Goal: Information Seeking & Learning: Learn about a topic

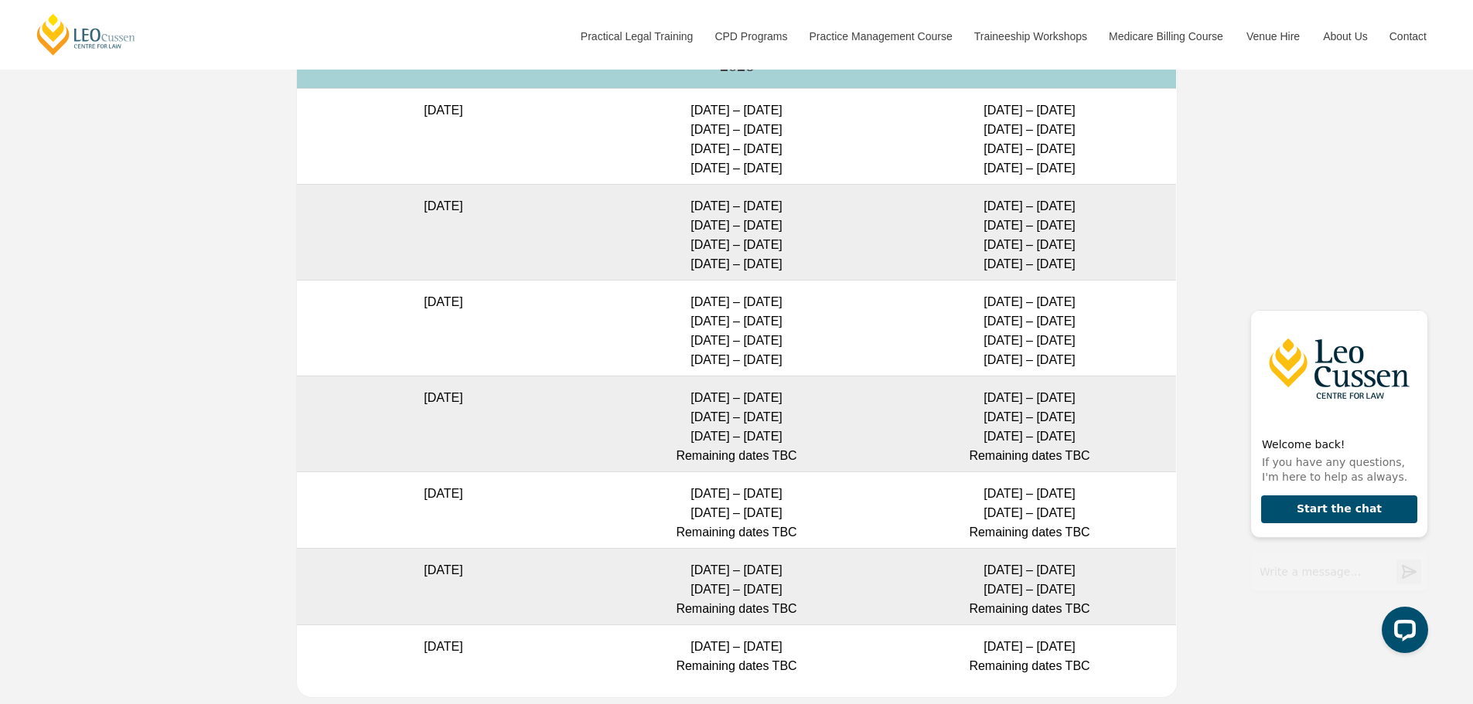
scroll to position [4252, 0]
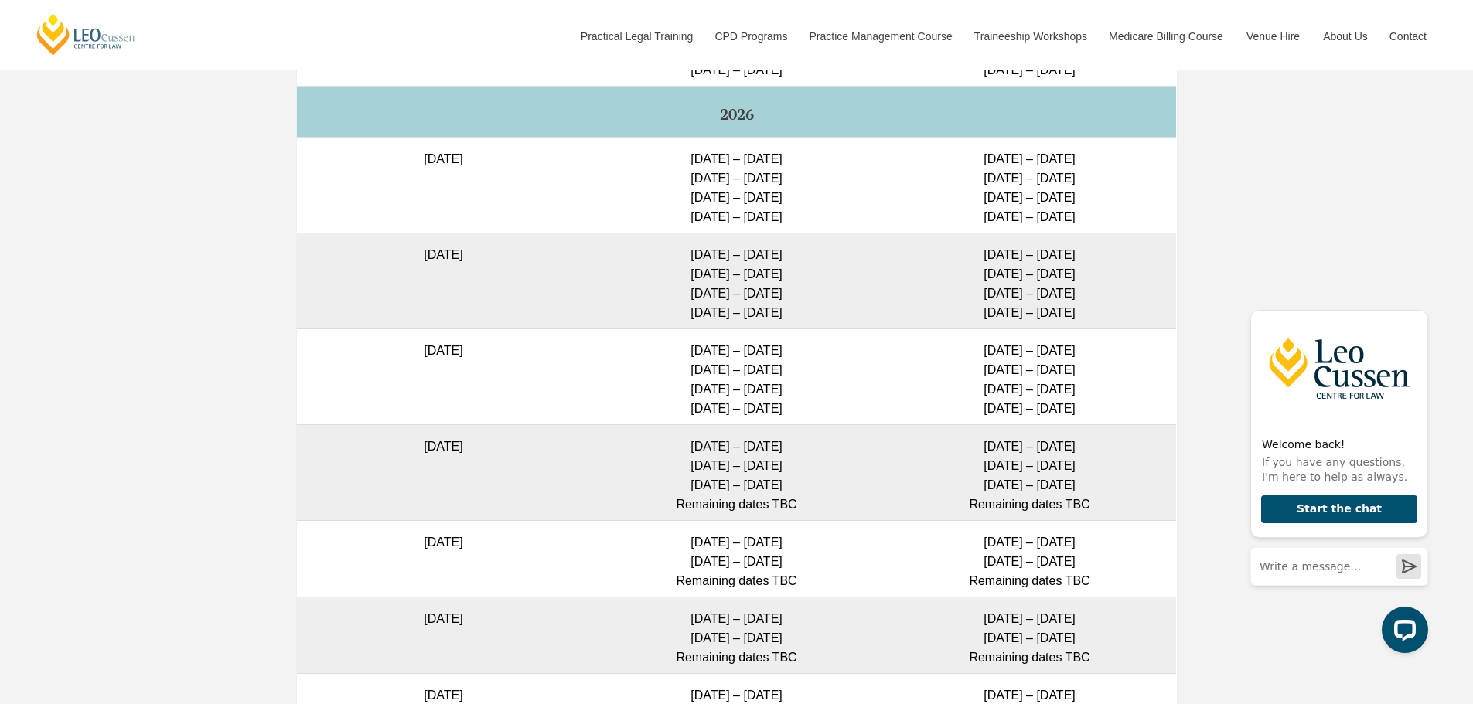
click at [493, 350] on td "23 March 2026" at bounding box center [443, 377] width 293 height 96
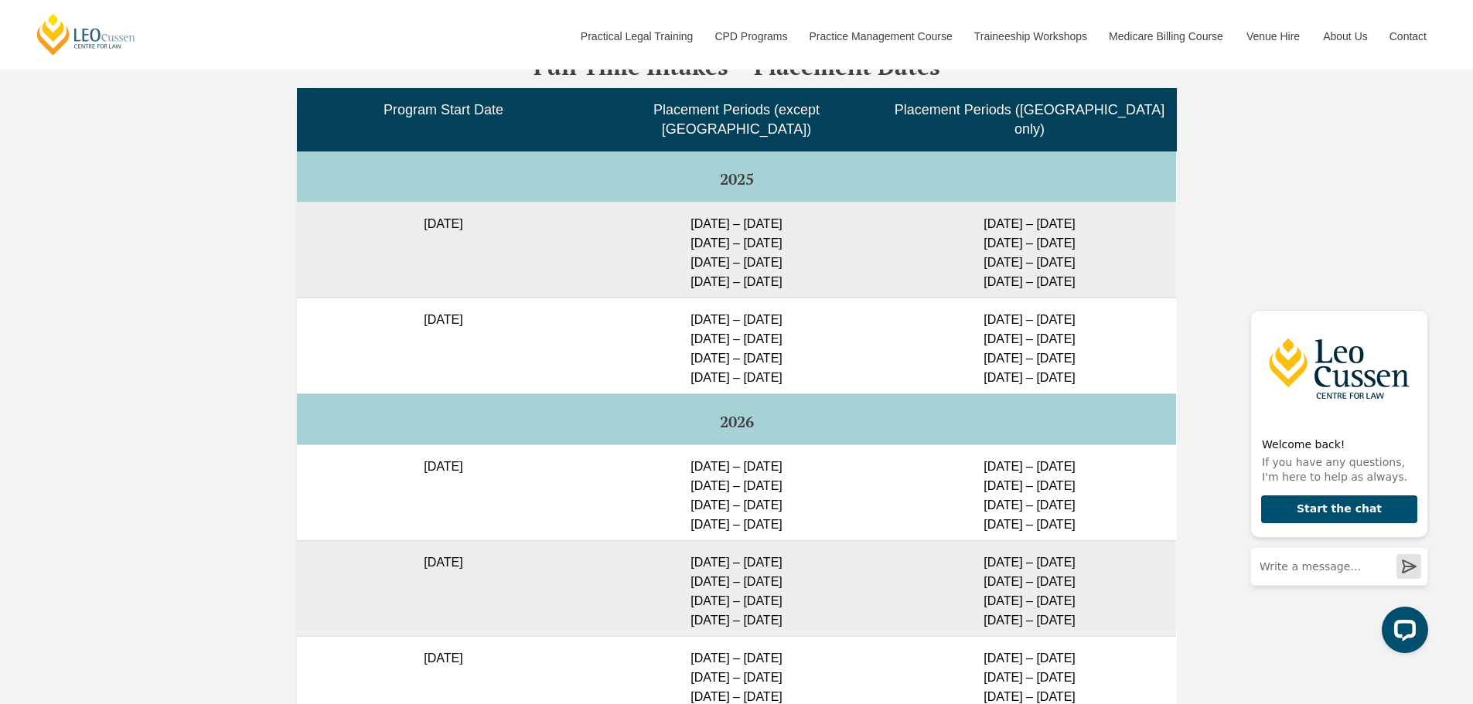
scroll to position [3943, 0]
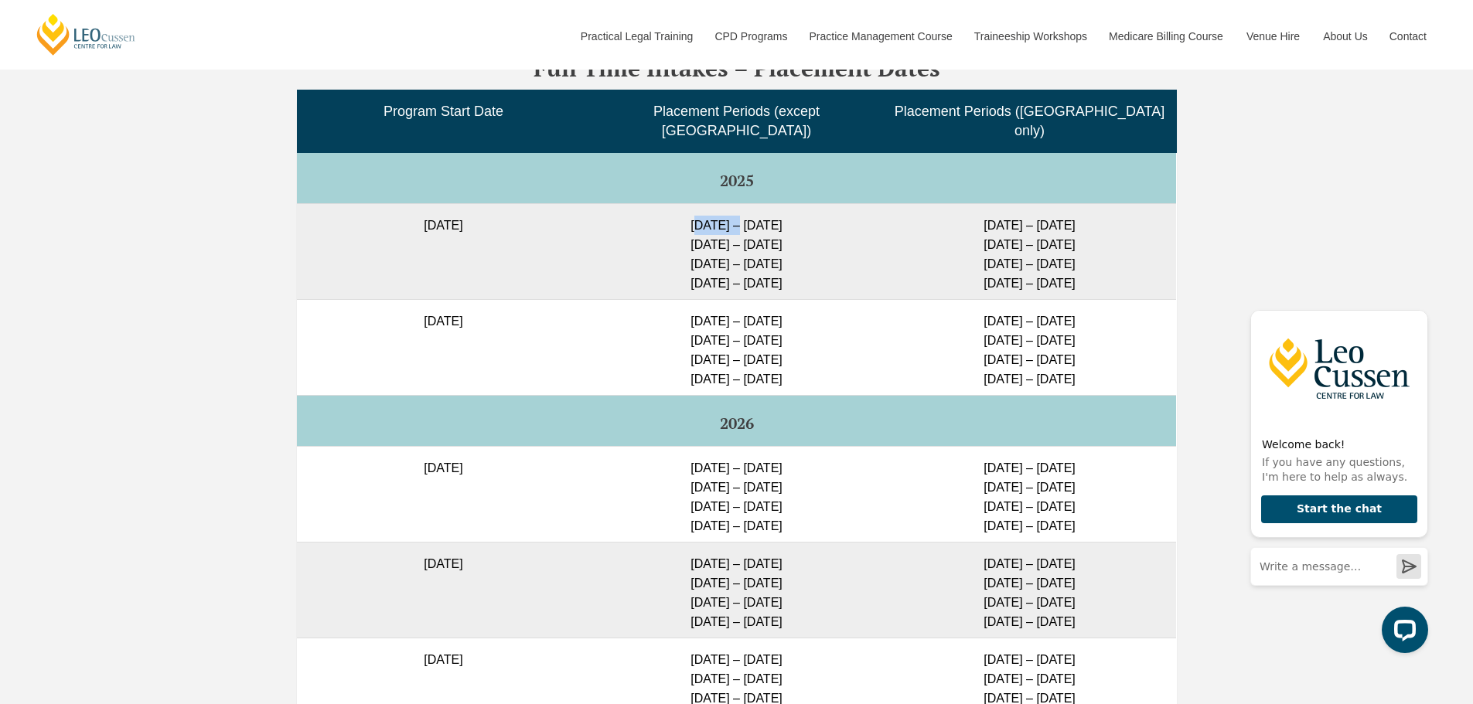
drag, startPoint x: 676, startPoint y: 229, endPoint x: 723, endPoint y: 229, distance: 47.2
click at [719, 229] on td "23 Feb – 16 March 2026 11 May – 29 May 2026 6 July – 24 July 2026 24 Aug – 11 S…" at bounding box center [736, 251] width 293 height 96
click at [745, 229] on td "23 Feb – 16 March 2026 11 May – 29 May 2026 6 July – 24 July 2026 24 Aug – 11 S…" at bounding box center [736, 251] width 293 height 96
click at [745, 227] on td "23 Feb – 16 March 2026 11 May – 29 May 2026 6 July – 24 July 2026 24 Aug – 11 S…" at bounding box center [736, 251] width 293 height 96
click at [787, 272] on td "23 Feb – 16 March 2026 11 May – 29 May 2026 6 July – 24 July 2026 24 Aug – 11 S…" at bounding box center [736, 251] width 293 height 96
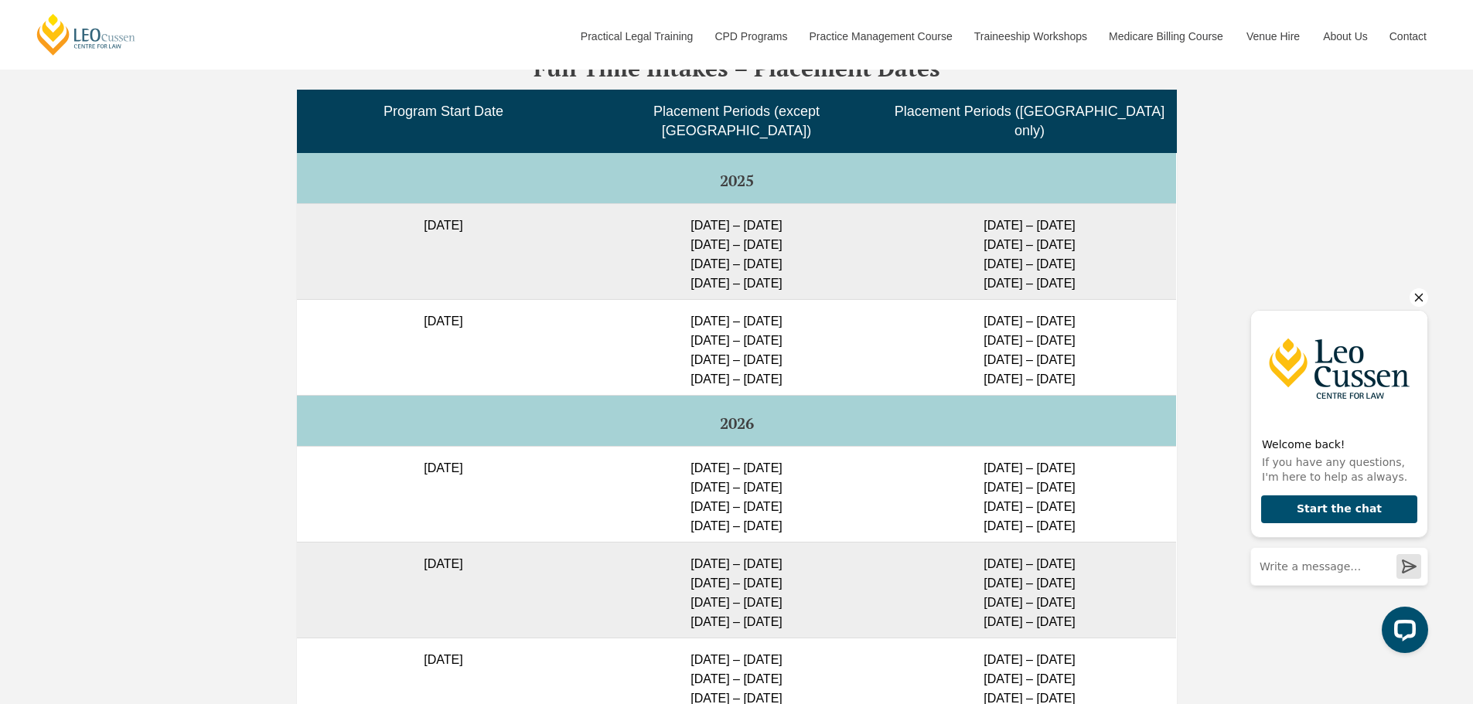
click at [1416, 300] on icon "Hide greeting" at bounding box center [1419, 298] width 9 height 9
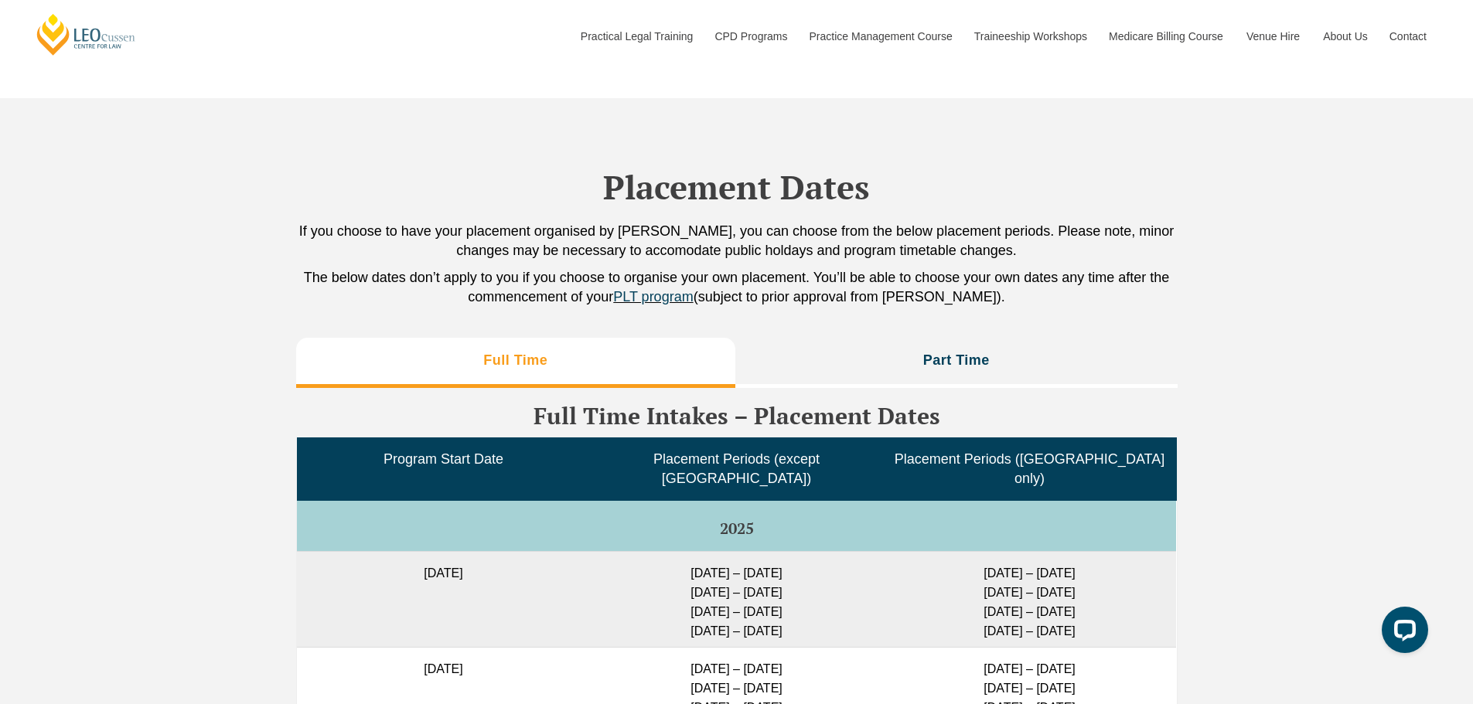
scroll to position [3585, 0]
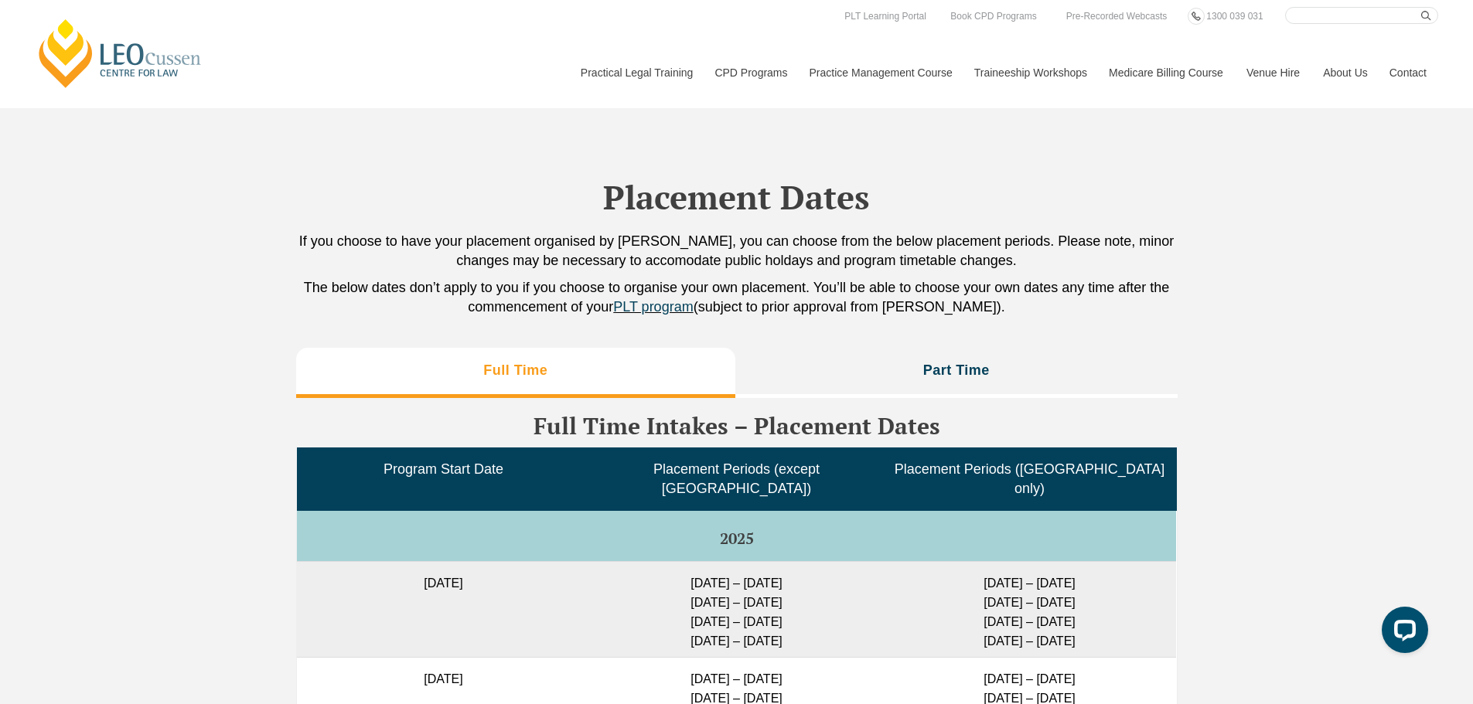
click at [495, 271] on p "If you choose to have your placement organised by Leo Cussen, you can choose fr…" at bounding box center [736, 251] width 881 height 39
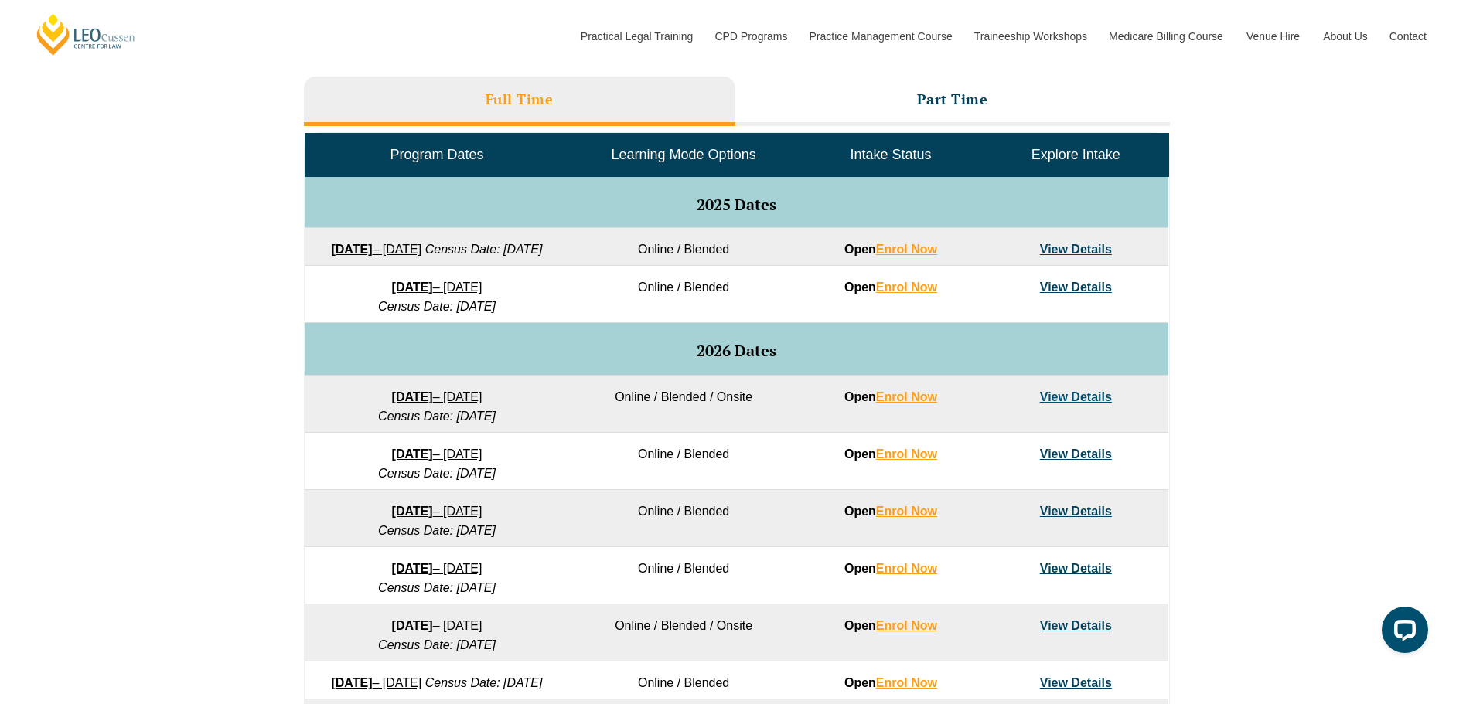
scroll to position [724, 0]
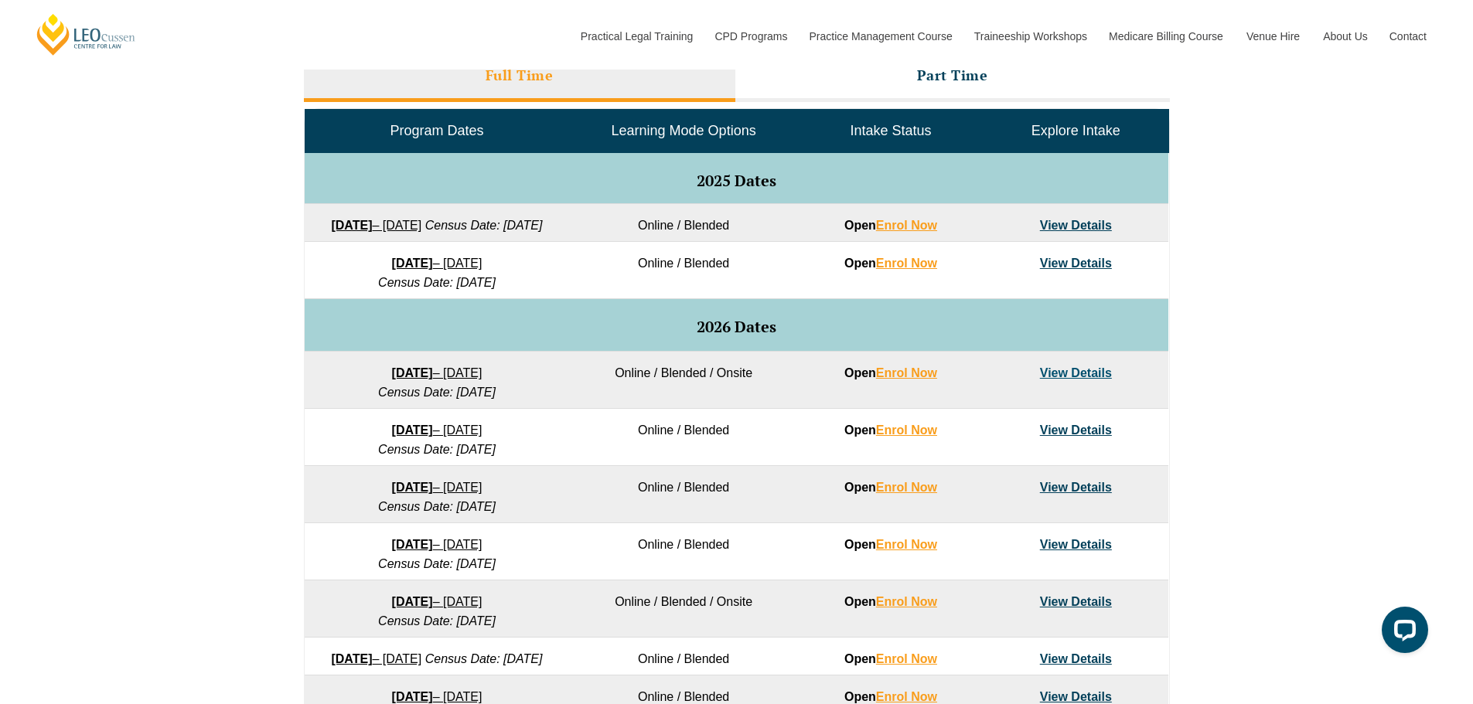
click at [1311, 295] on div "VIC ACT WA QLD SA NSW PLT Program Dates in Victoria Full Time Part Time Program…" at bounding box center [736, 370] width 1473 height 897
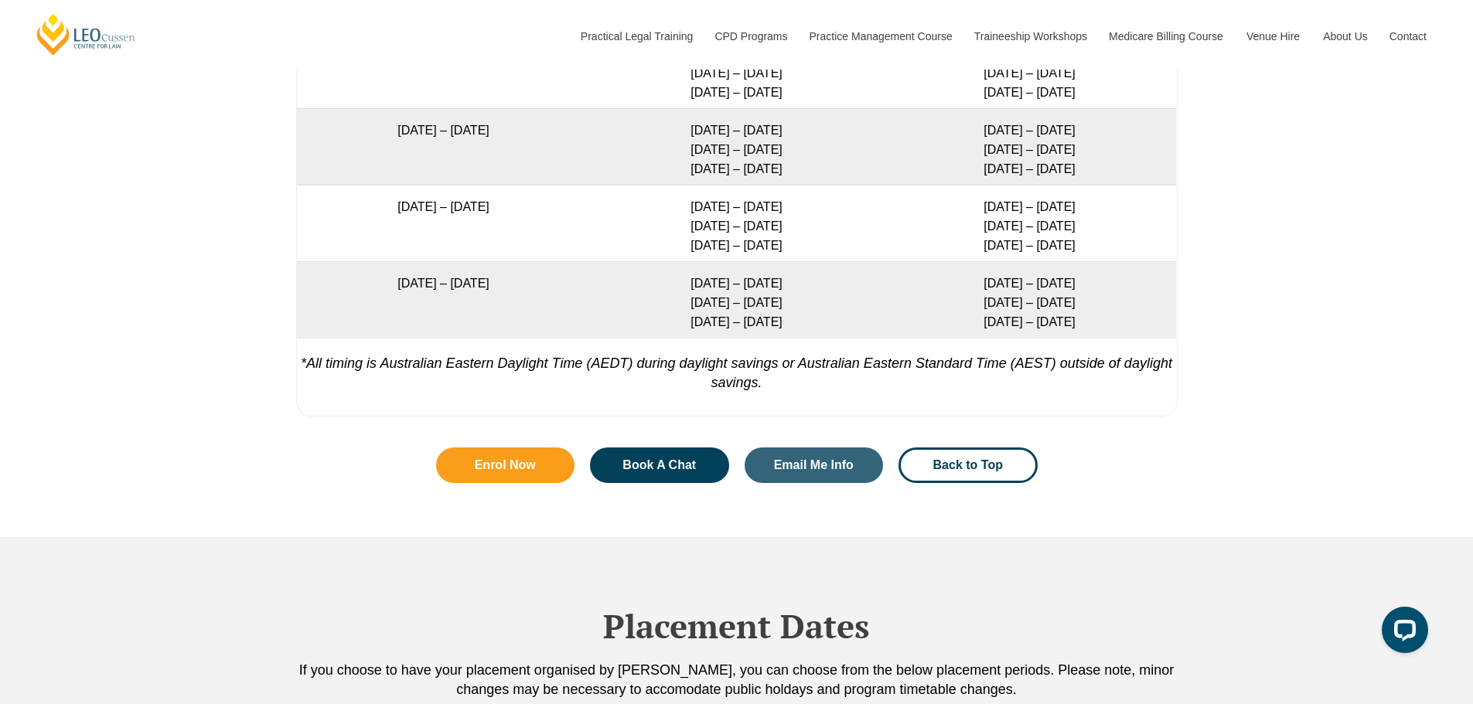
scroll to position [3146, 0]
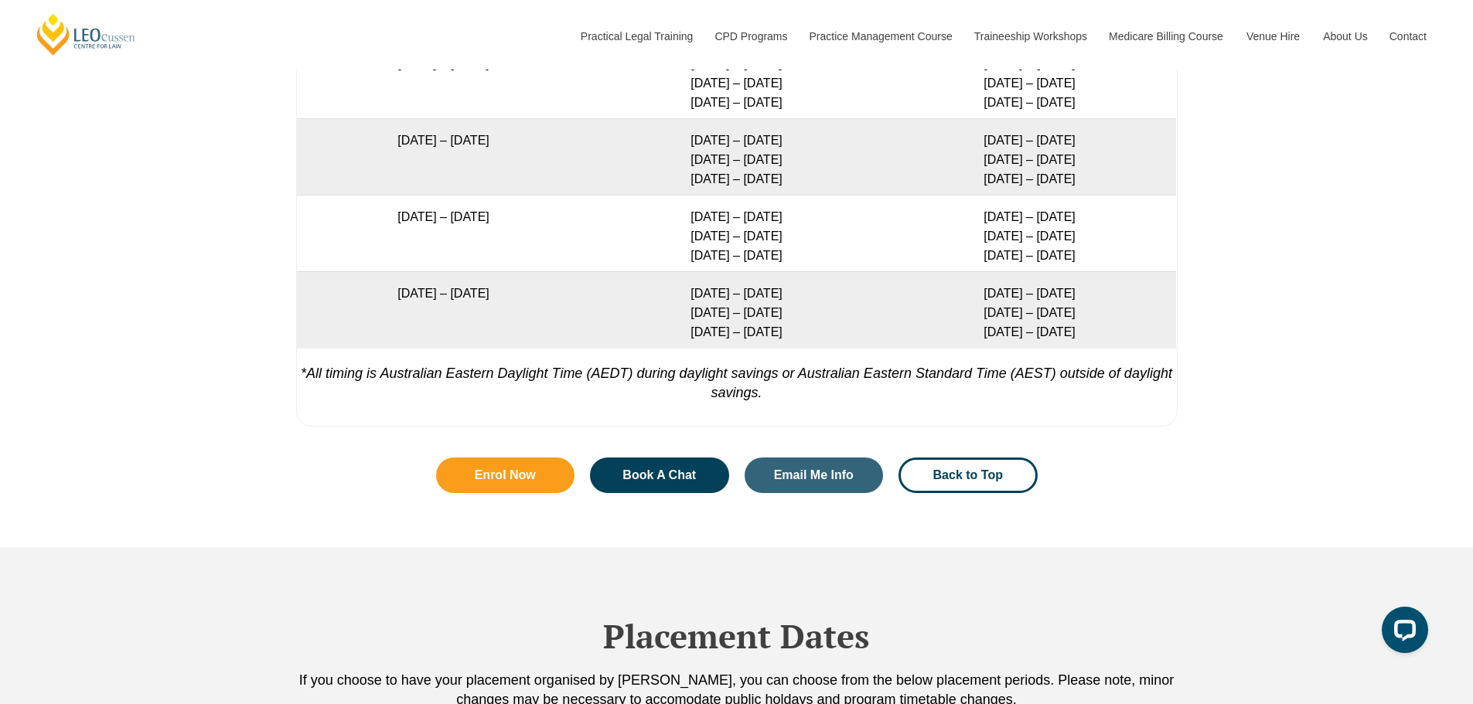
drag, startPoint x: 549, startPoint y: 278, endPoint x: 573, endPoint y: 286, distance: 25.2
click at [549, 271] on td "21 September 2026 – 19 February 2027" at bounding box center [443, 233] width 293 height 77
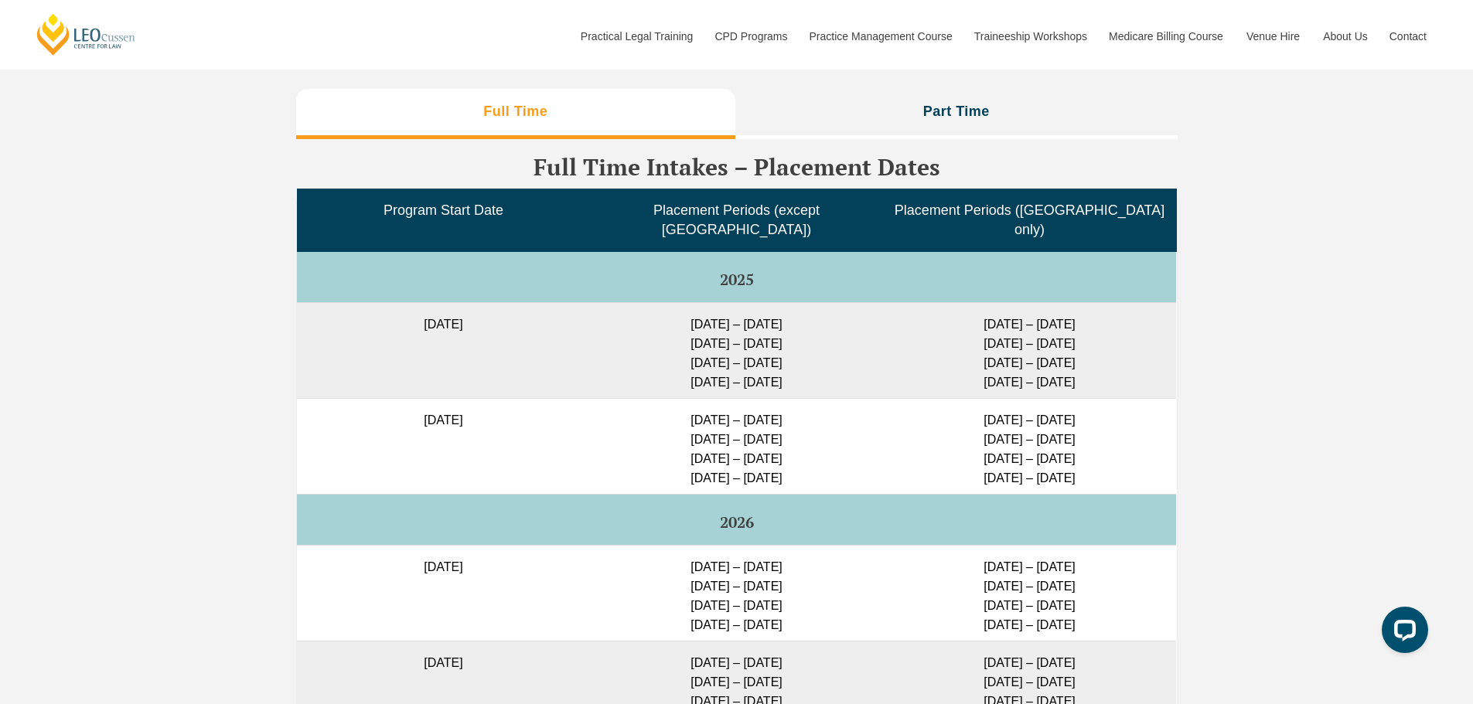
scroll to position [3842, 0]
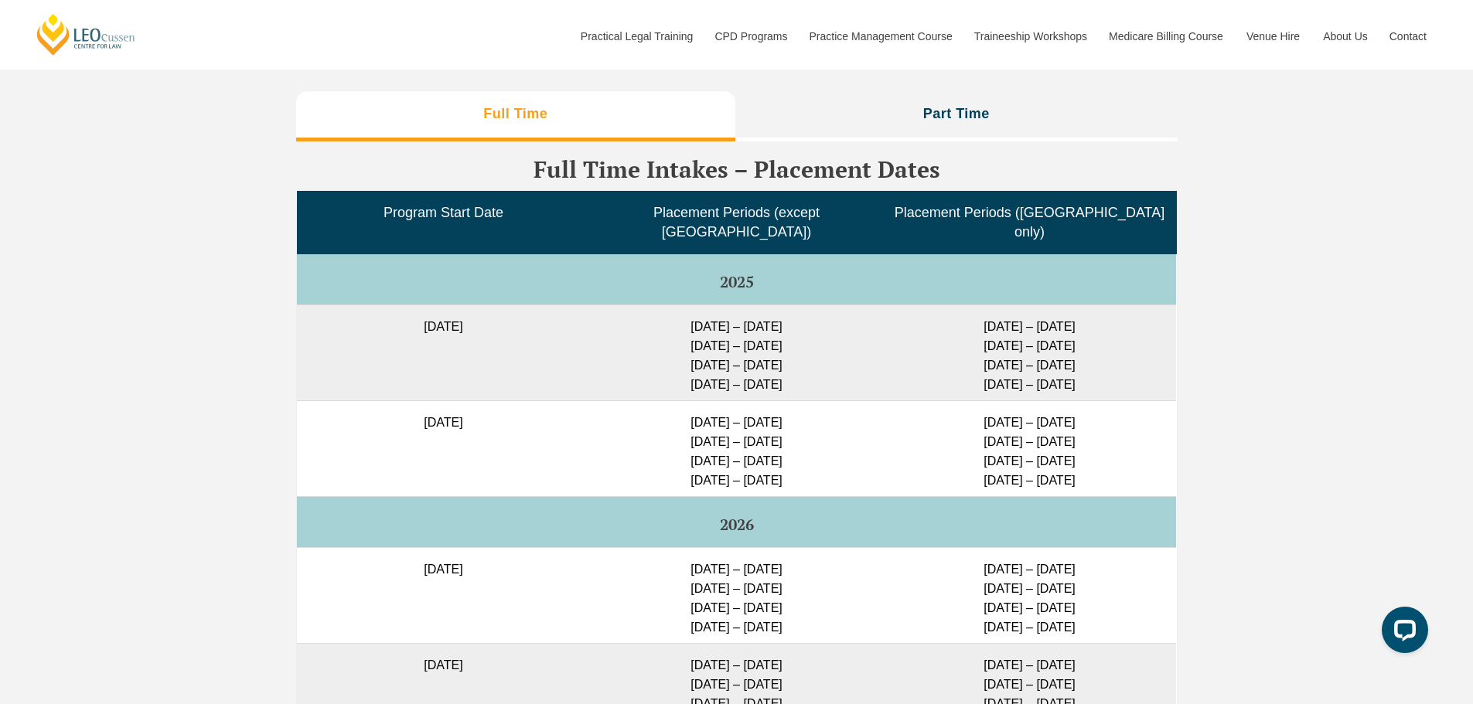
drag, startPoint x: 752, startPoint y: 335, endPoint x: 765, endPoint y: 342, distance: 14.2
click at [763, 341] on td "23 Feb – 16 March 2026 11 May – 29 May 2026 6 July – 24 July 2026 24 Aug – 11 S…" at bounding box center [736, 353] width 293 height 96
click at [760, 357] on td "23 Feb – 16 March 2026 11 May – 29 May 2026 6 July – 24 July 2026 24 Aug – 11 S…" at bounding box center [736, 353] width 293 height 96
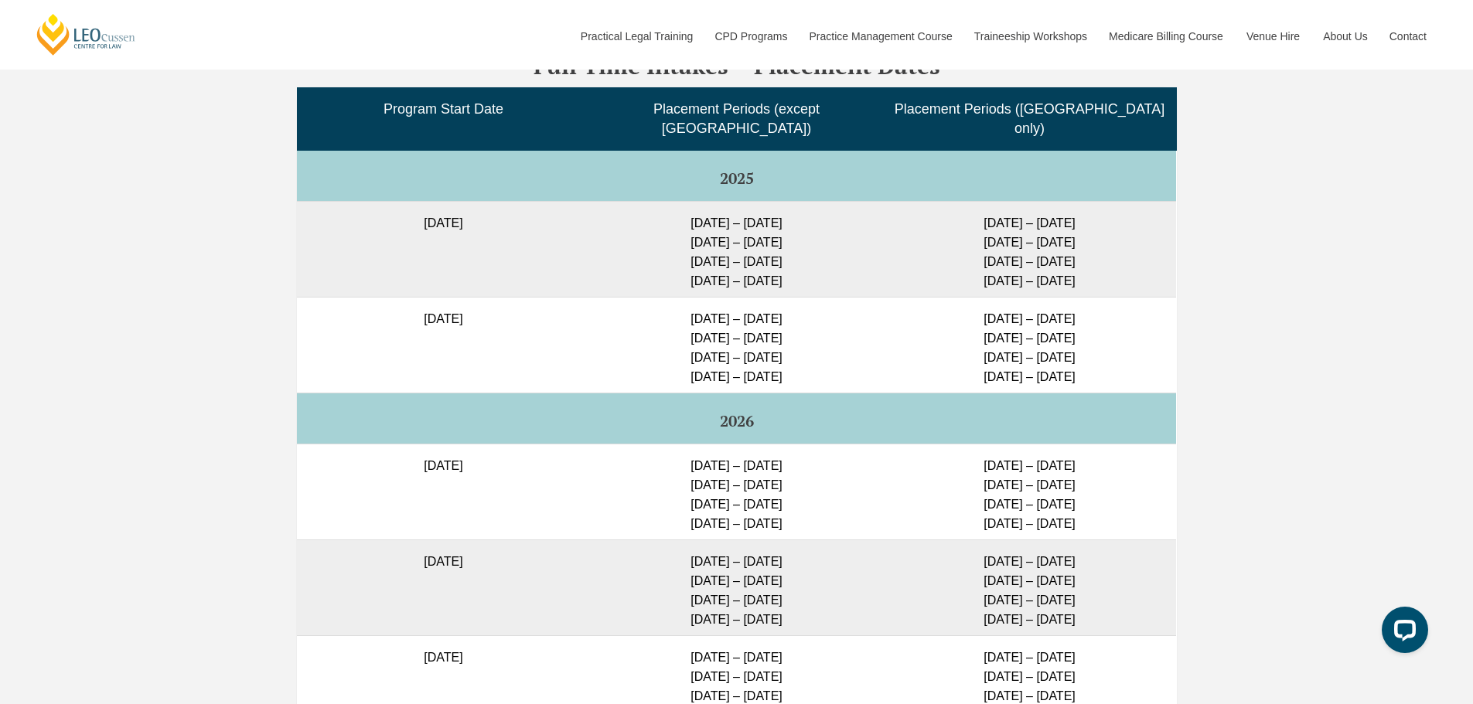
scroll to position [3919, 0]
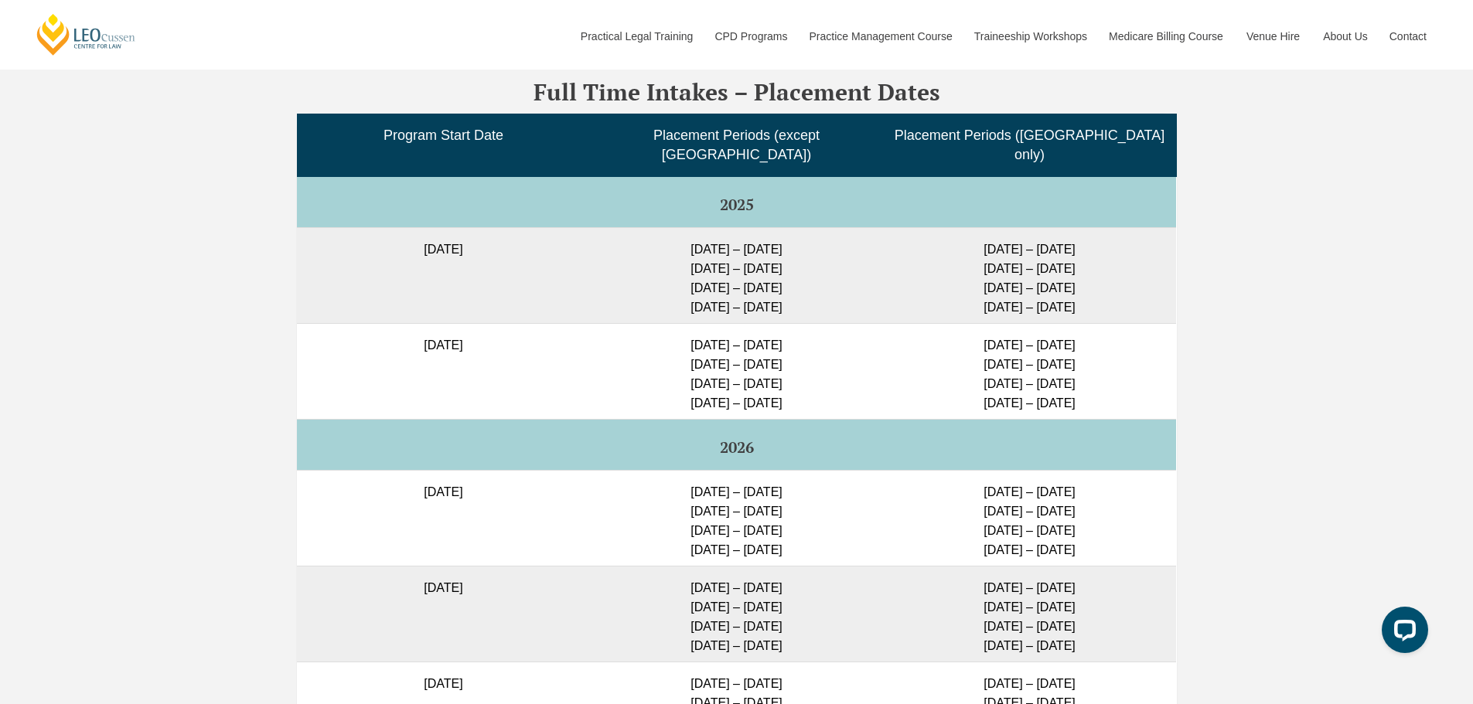
click at [592, 340] on tr "8 December 2025 11 May – 29 May 2026 6 July – 24 July 2026 24 Aug – 11 Sep 2026…" at bounding box center [736, 371] width 879 height 96
drag, startPoint x: 719, startPoint y: 259, endPoint x: 769, endPoint y: 256, distance: 50.4
click at [727, 257] on td "23 Feb – 16 March 2026 11 May – 29 May 2026 6 July – 24 July 2026 24 Aug – 11 S…" at bounding box center [736, 275] width 293 height 96
click at [767, 249] on td "23 Feb – 16 March 2026 11 May – 29 May 2026 6 July – 24 July 2026 24 Aug – 11 S…" at bounding box center [736, 275] width 293 height 96
click at [788, 252] on td "23 Feb – 16 March 2026 11 May – 29 May 2026 6 July – 24 July 2026 24 Aug – 11 S…" at bounding box center [736, 275] width 293 height 96
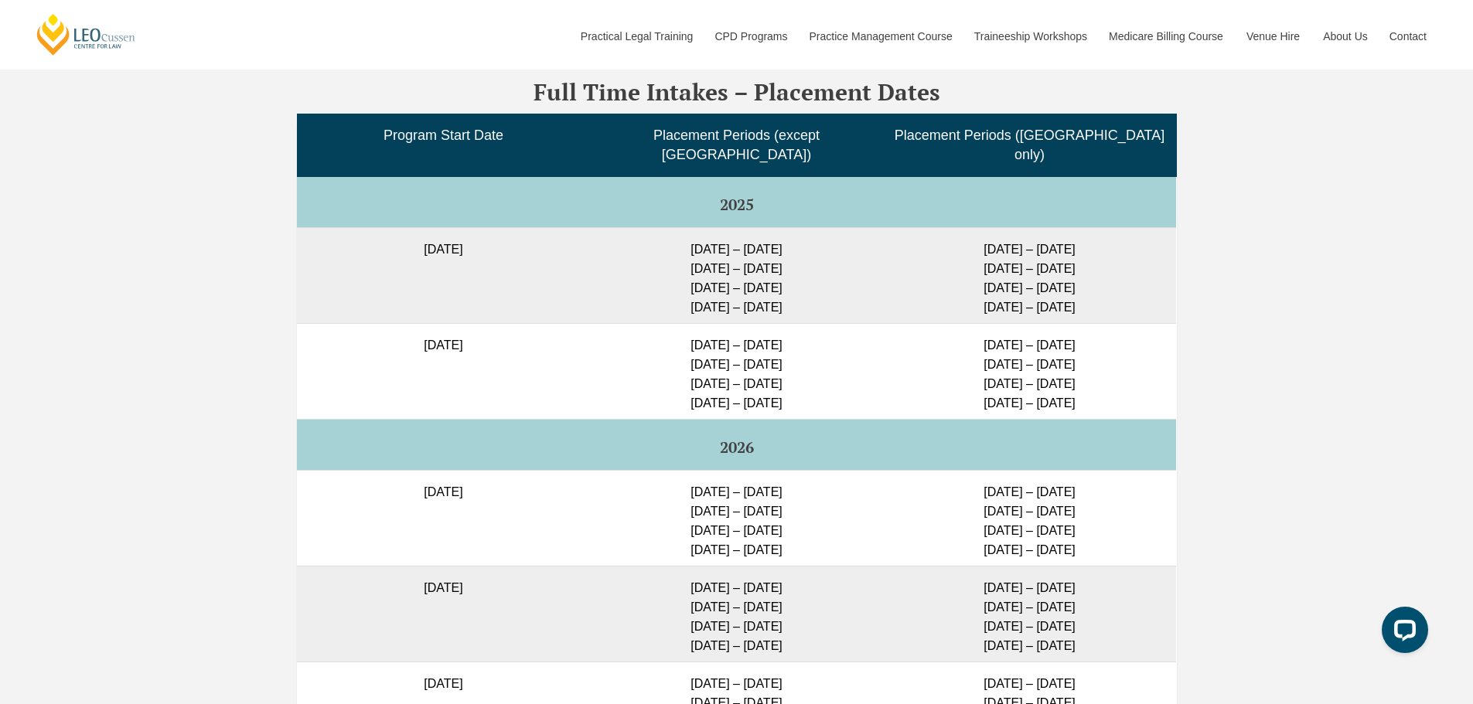
drag, startPoint x: 796, startPoint y: 250, endPoint x: 774, endPoint y: 248, distance: 21.7
click at [774, 248] on td "23 Feb – 16 March 2026 11 May – 29 May 2026 6 July – 24 July 2026 24 Aug – 11 S…" at bounding box center [736, 275] width 293 height 96
